Goal: Information Seeking & Learning: Learn about a topic

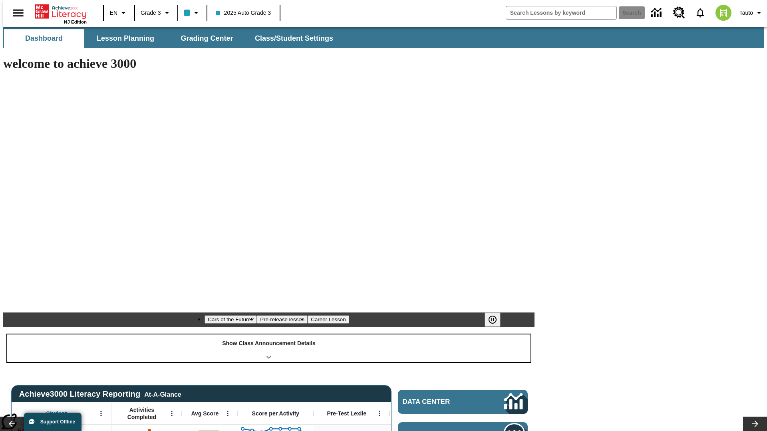
click at [269, 335] on div "Show Class Announcement Details" at bounding box center [268, 349] width 523 height 28
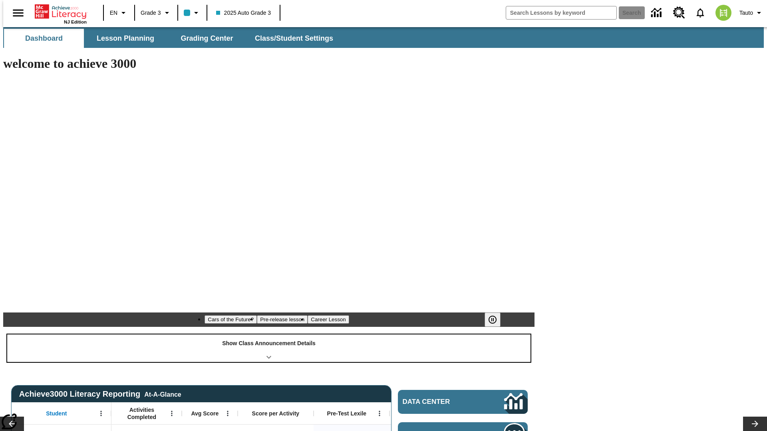
click at [269, 335] on div "Show Class Announcement Details" at bounding box center [268, 349] width 523 height 28
